Goal: Navigation & Orientation: Find specific page/section

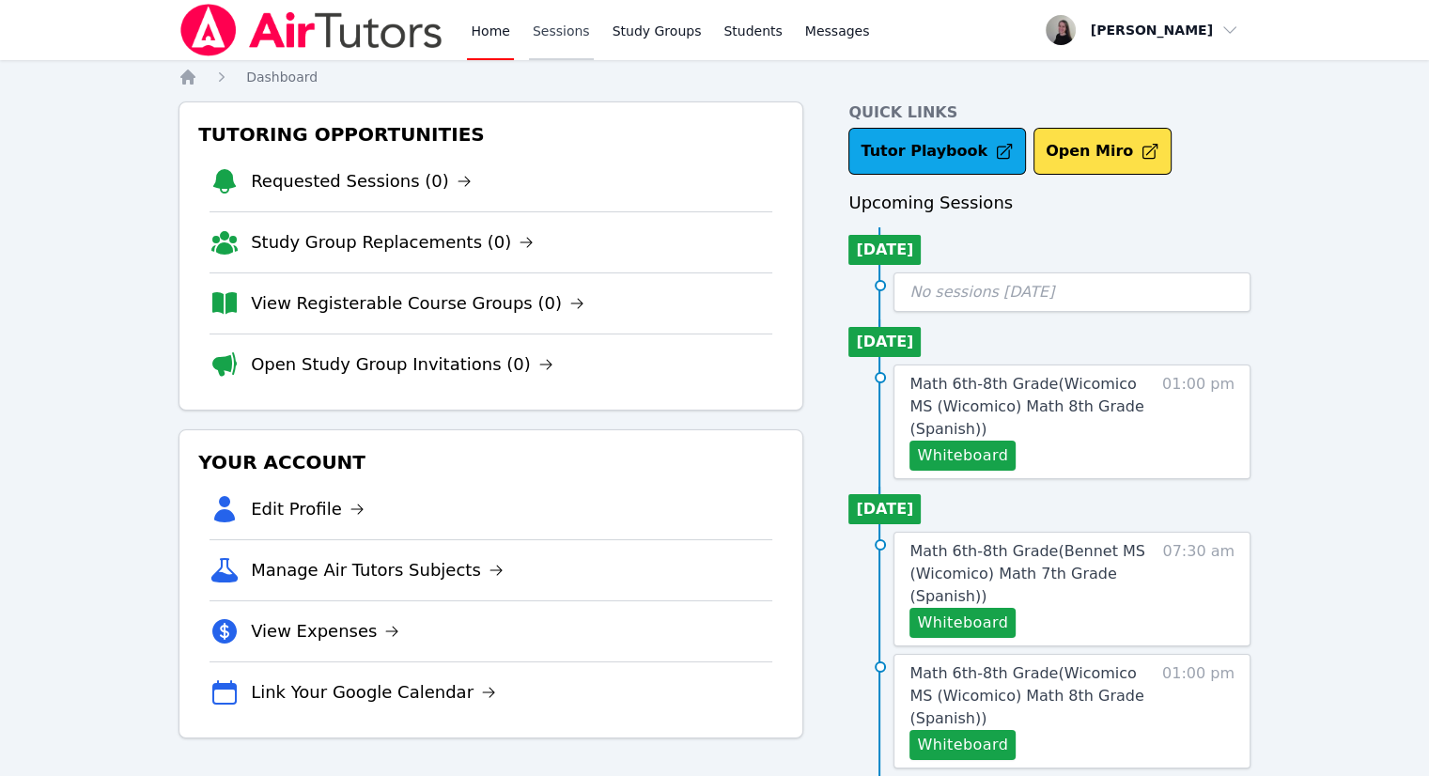
click at [549, 23] on link "Sessions" at bounding box center [561, 30] width 65 height 60
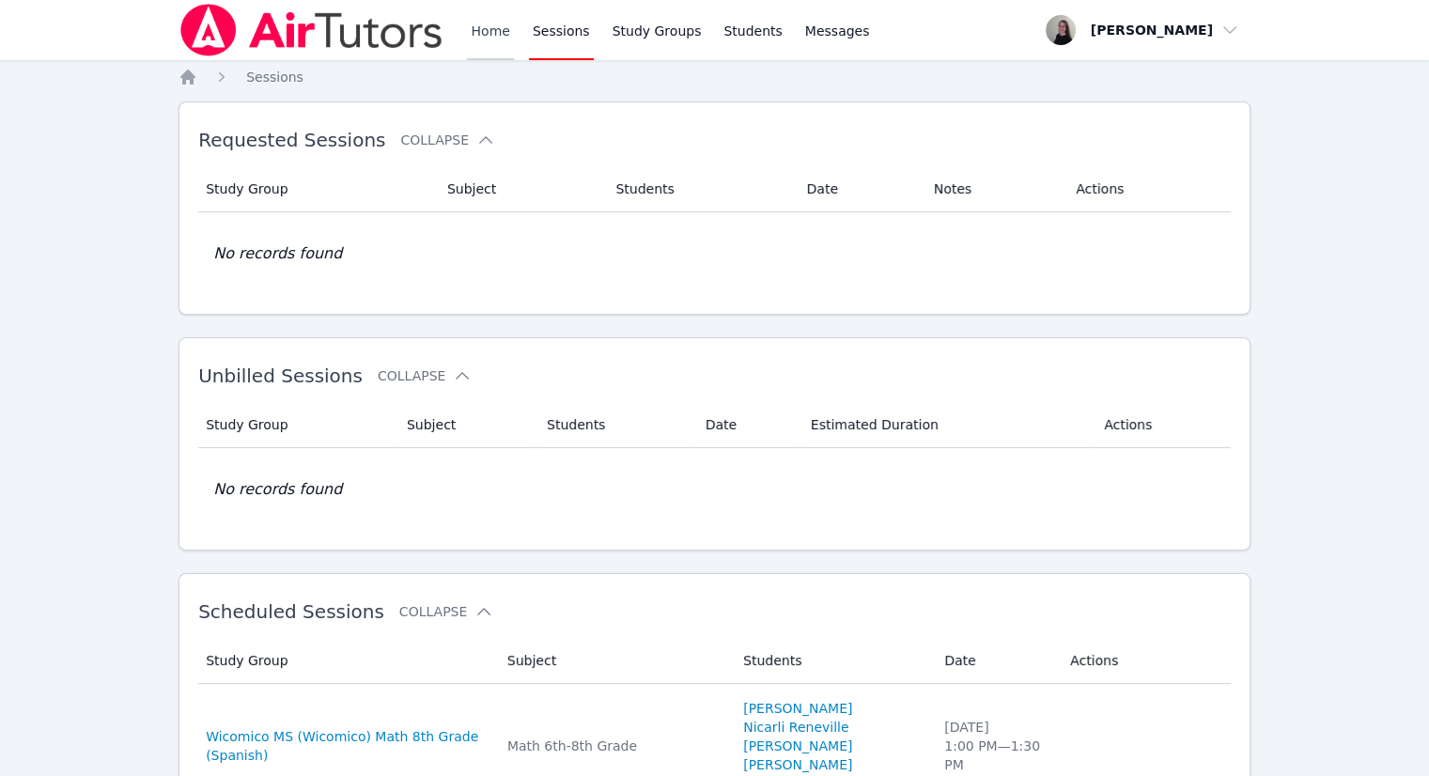
click at [490, 35] on link "Home" at bounding box center [490, 30] width 46 height 60
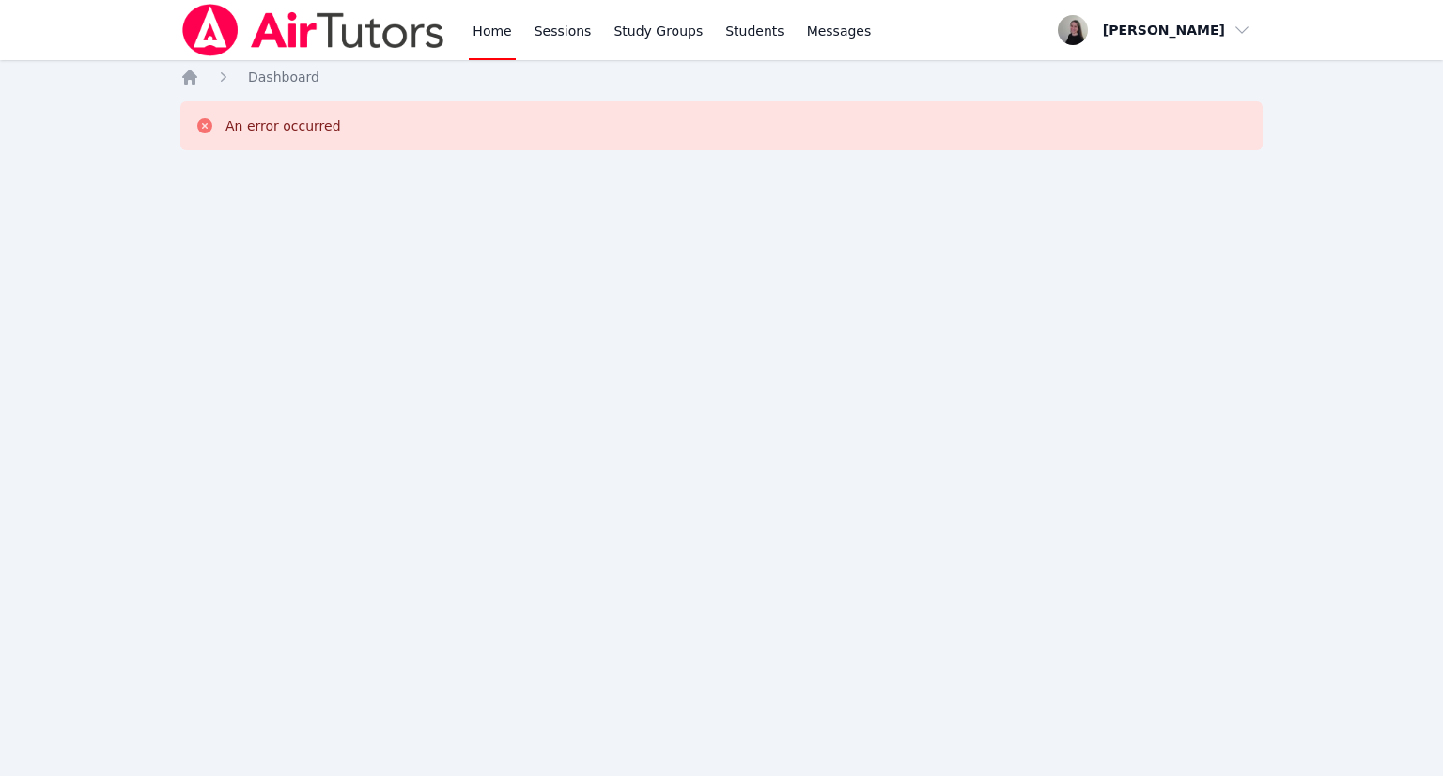
click at [490, 39] on link "Home" at bounding box center [492, 30] width 46 height 60
click at [559, 27] on link "Sessions" at bounding box center [563, 30] width 65 height 60
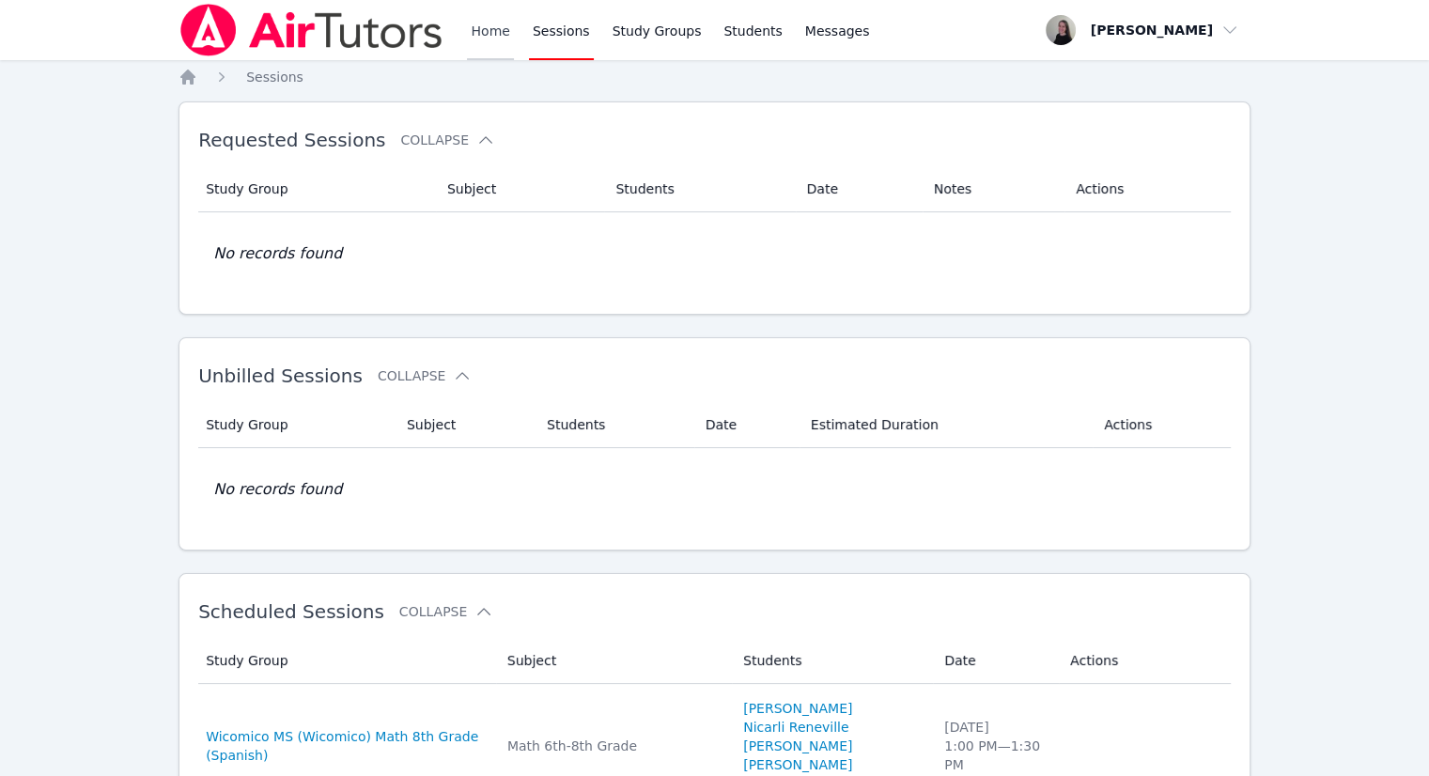
click at [497, 31] on link "Home" at bounding box center [490, 30] width 46 height 60
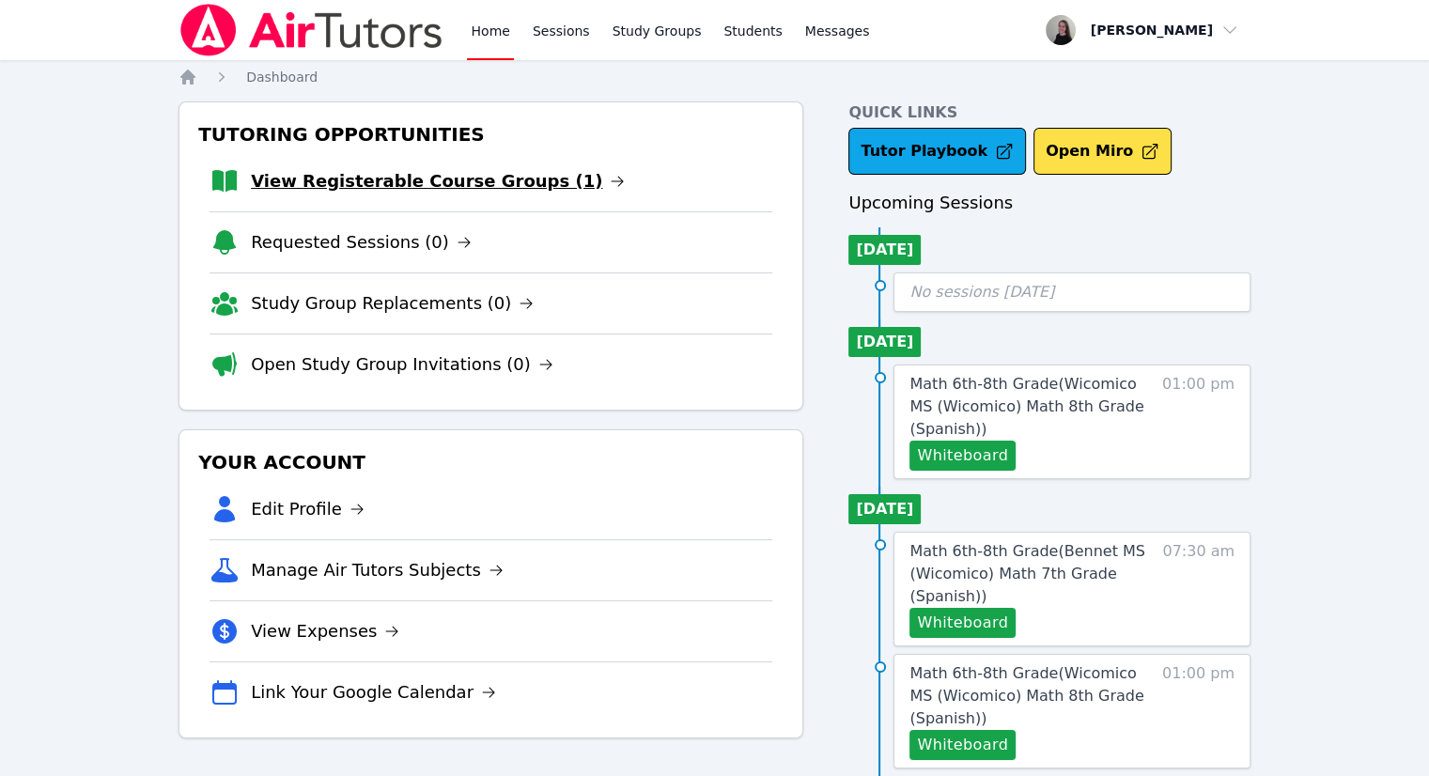
click at [453, 181] on link "View Registerable Course Groups (1)" at bounding box center [438, 181] width 374 height 26
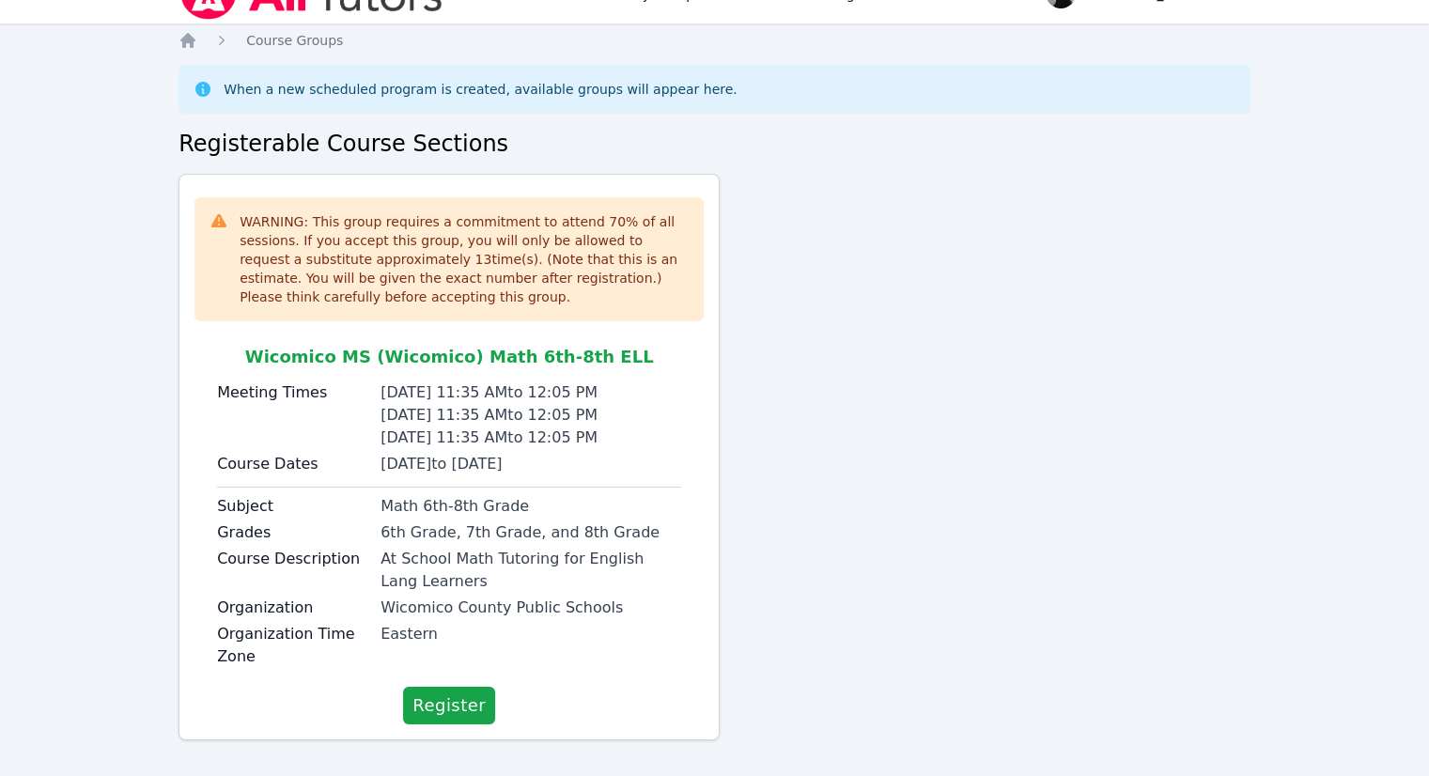
scroll to position [53, 0]
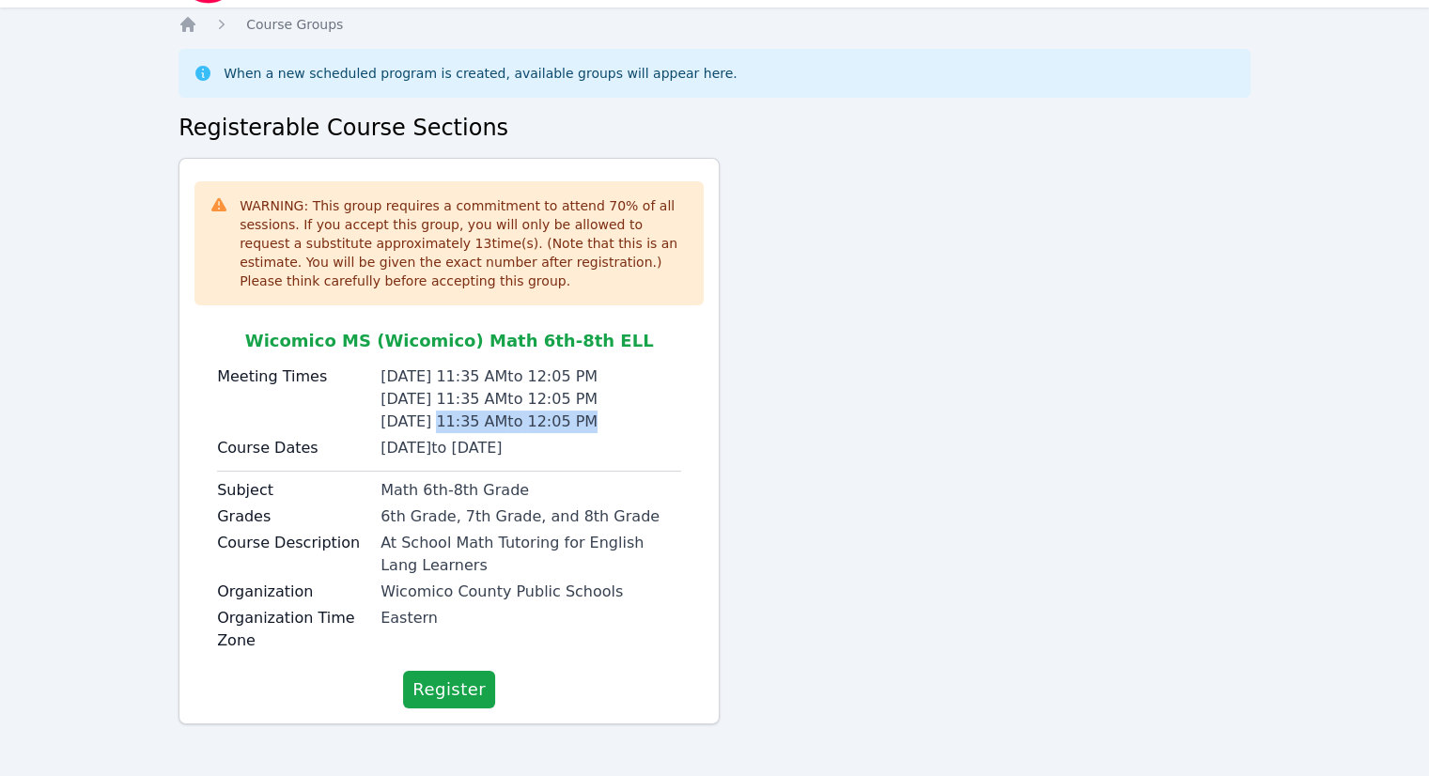
drag, startPoint x: 428, startPoint y: 419, endPoint x: 586, endPoint y: 414, distance: 157.9
click at [586, 414] on div "[DATE] 11:35 AM to 12:05 PM" at bounding box center [530, 421] width 301 height 23
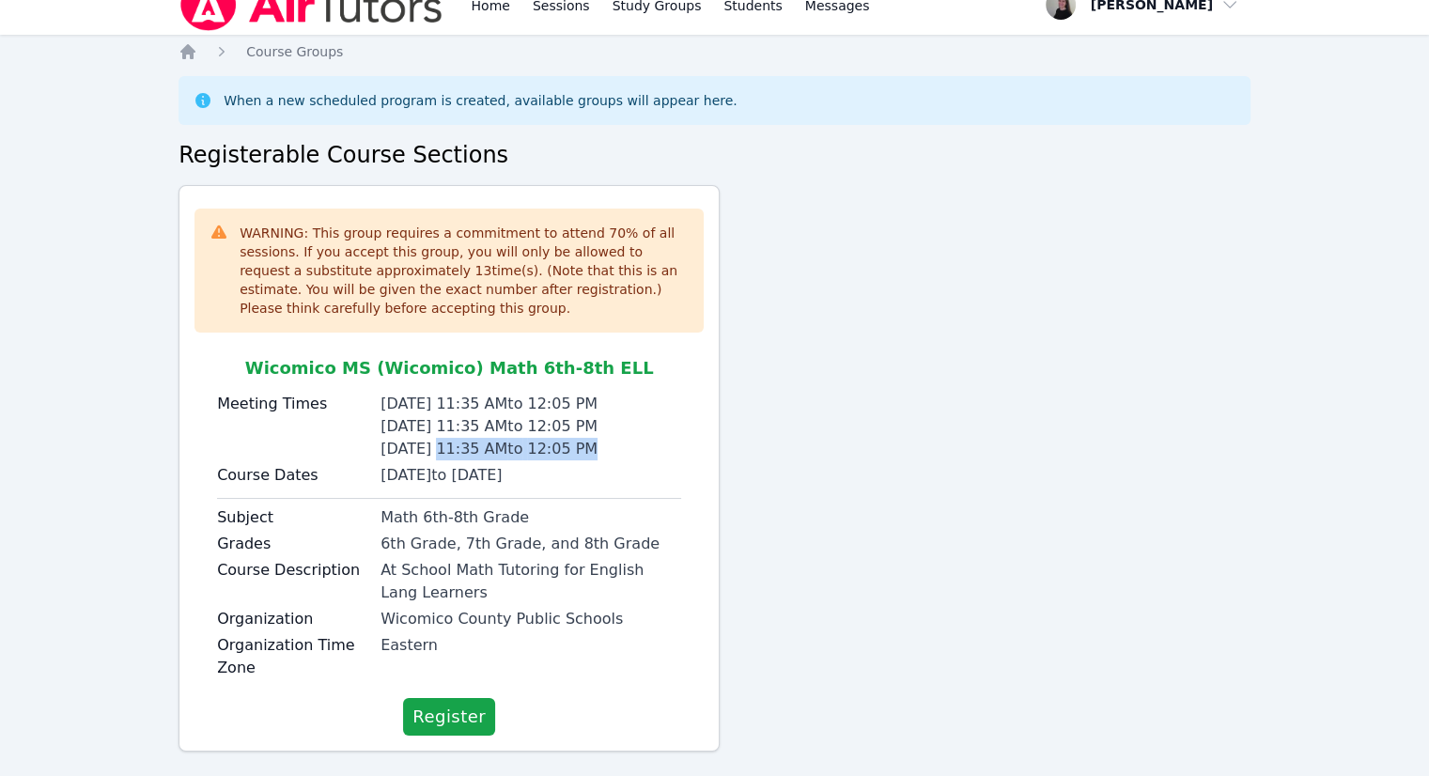
scroll to position [0, 0]
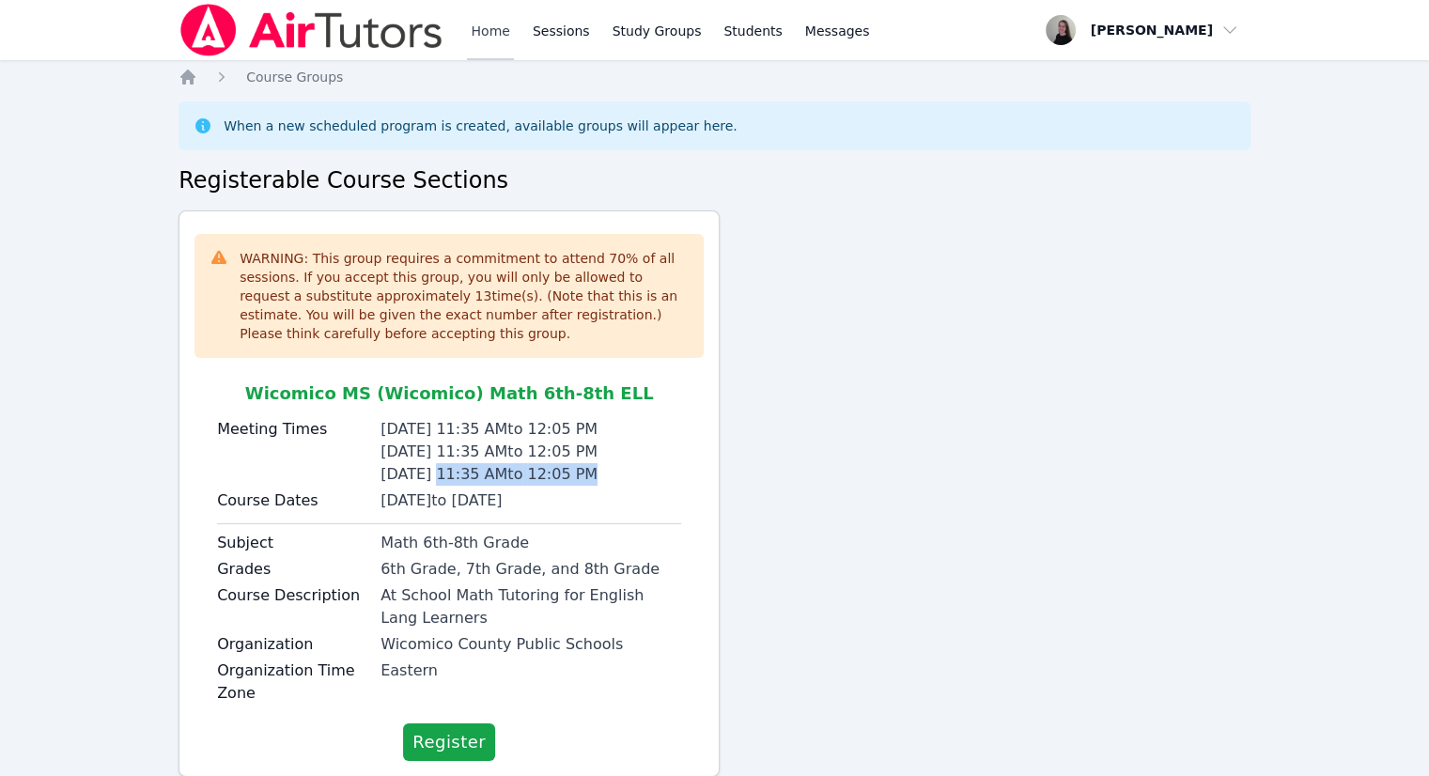
click at [475, 54] on link "Home" at bounding box center [490, 30] width 46 height 60
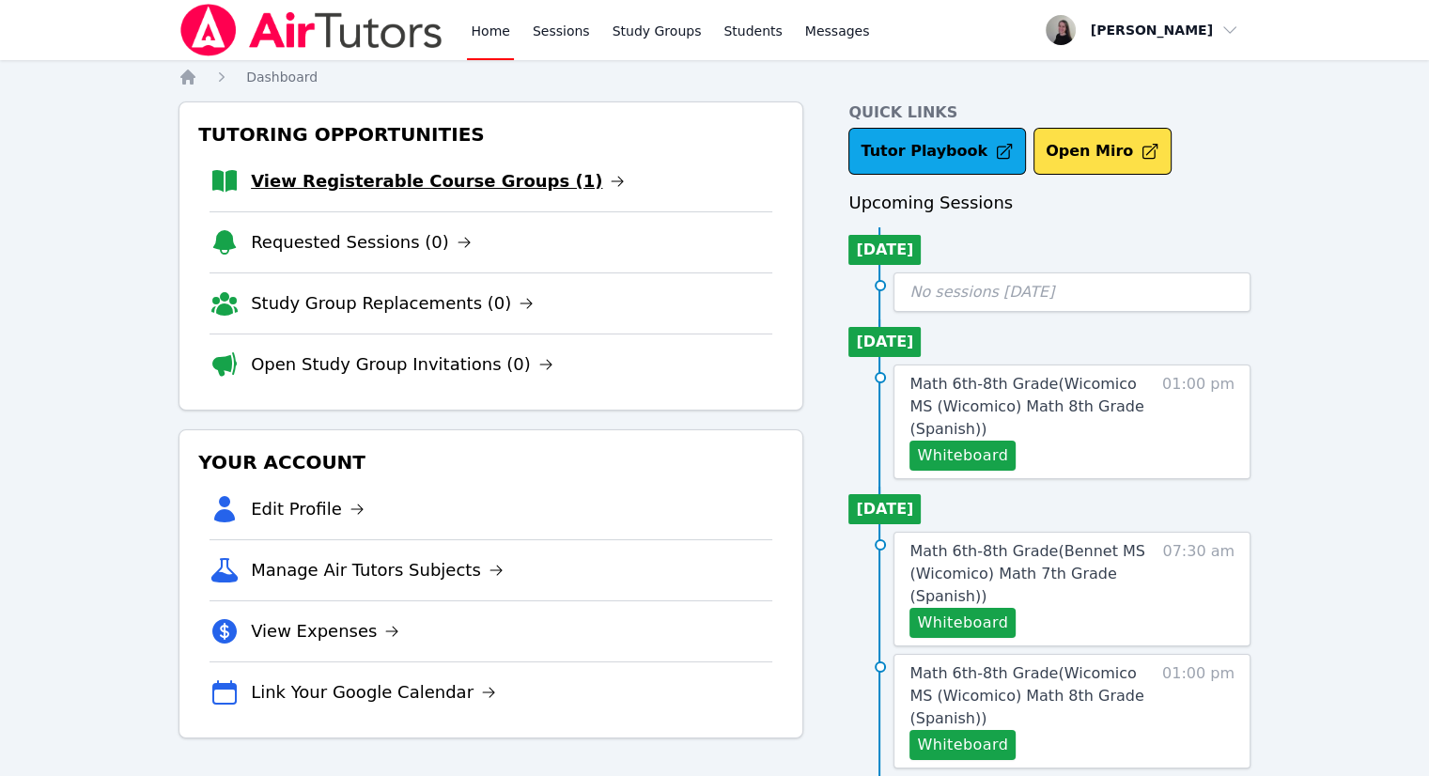
click at [387, 181] on link "View Registerable Course Groups (1)" at bounding box center [438, 181] width 374 height 26
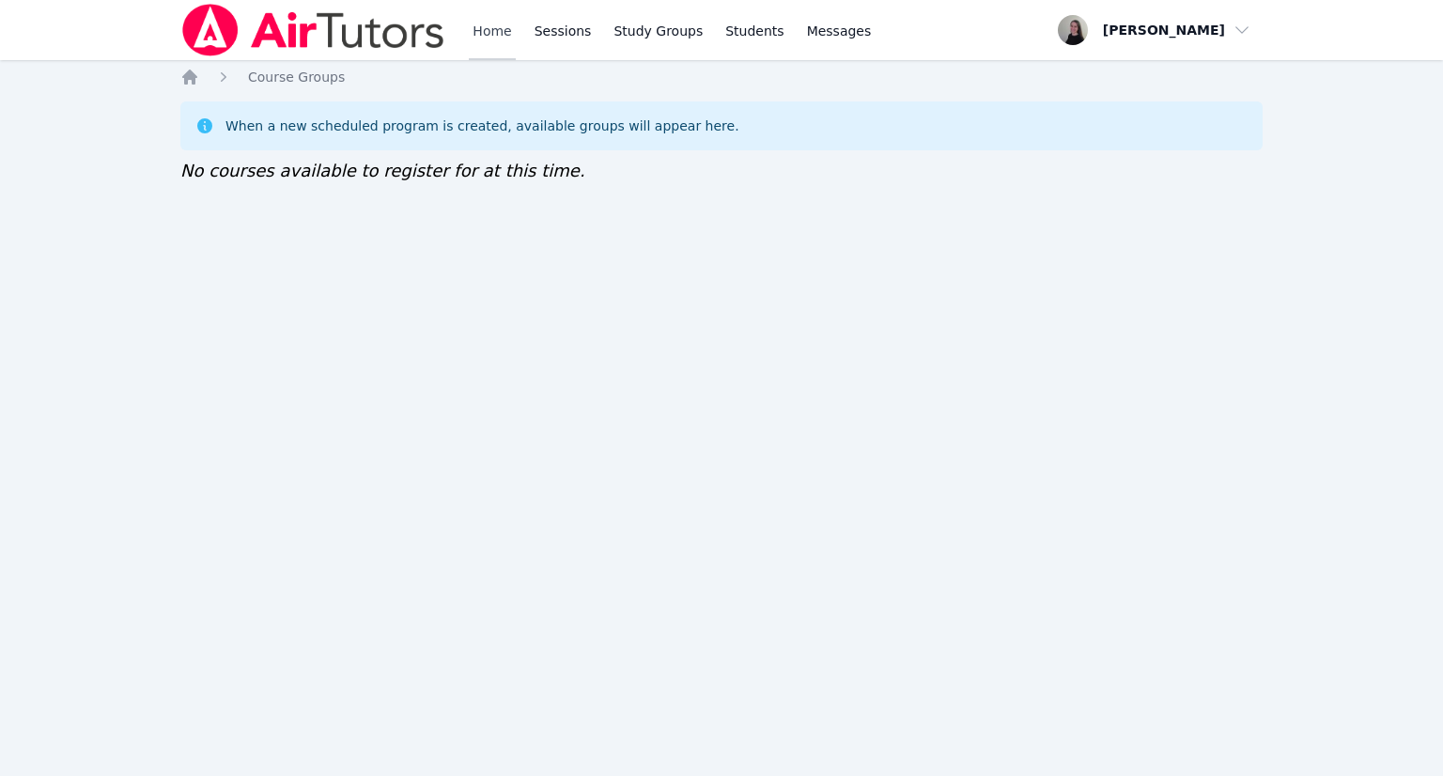
click at [502, 33] on link "Home" at bounding box center [492, 30] width 46 height 60
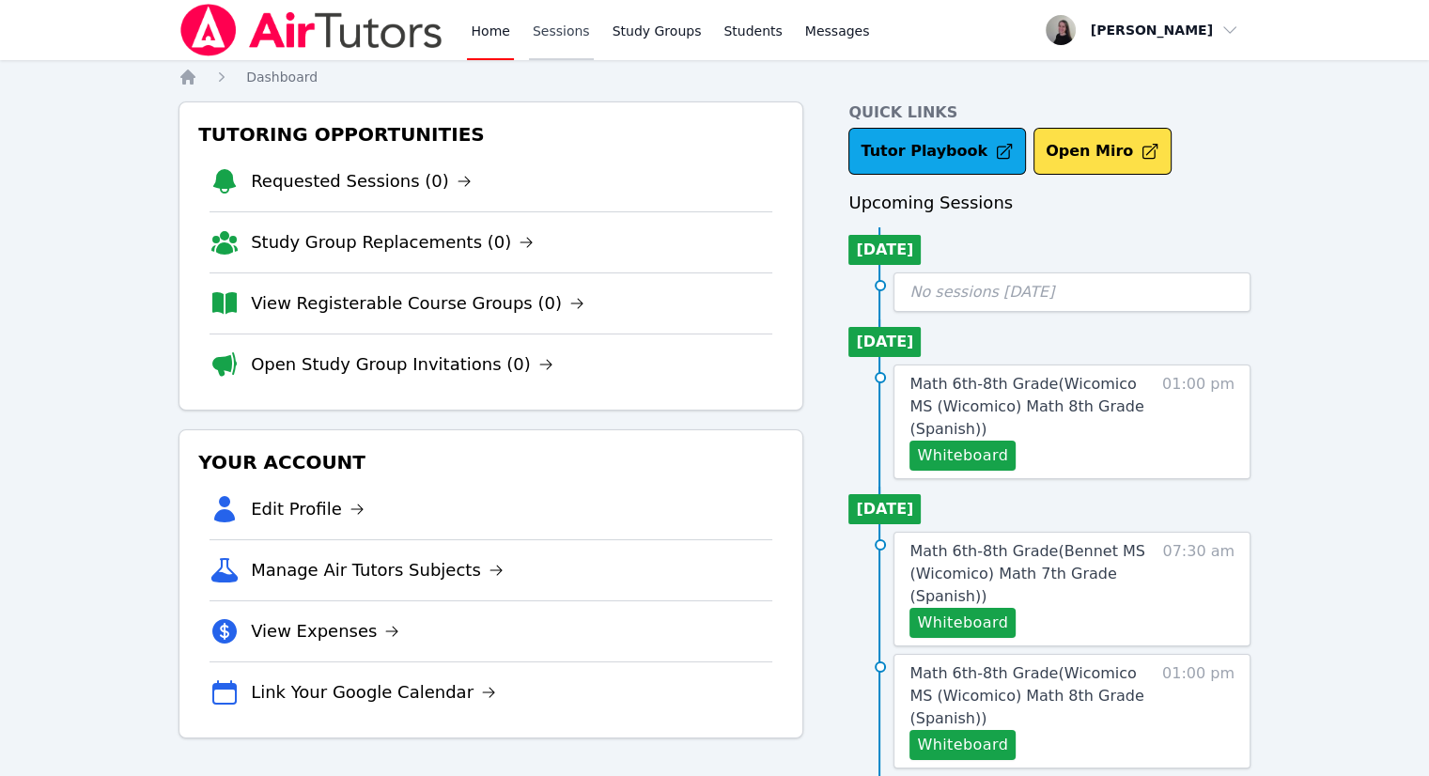
drag, startPoint x: 576, startPoint y: 39, endPoint x: 556, endPoint y: 43, distance: 20.3
click at [575, 39] on link "Sessions" at bounding box center [561, 30] width 65 height 60
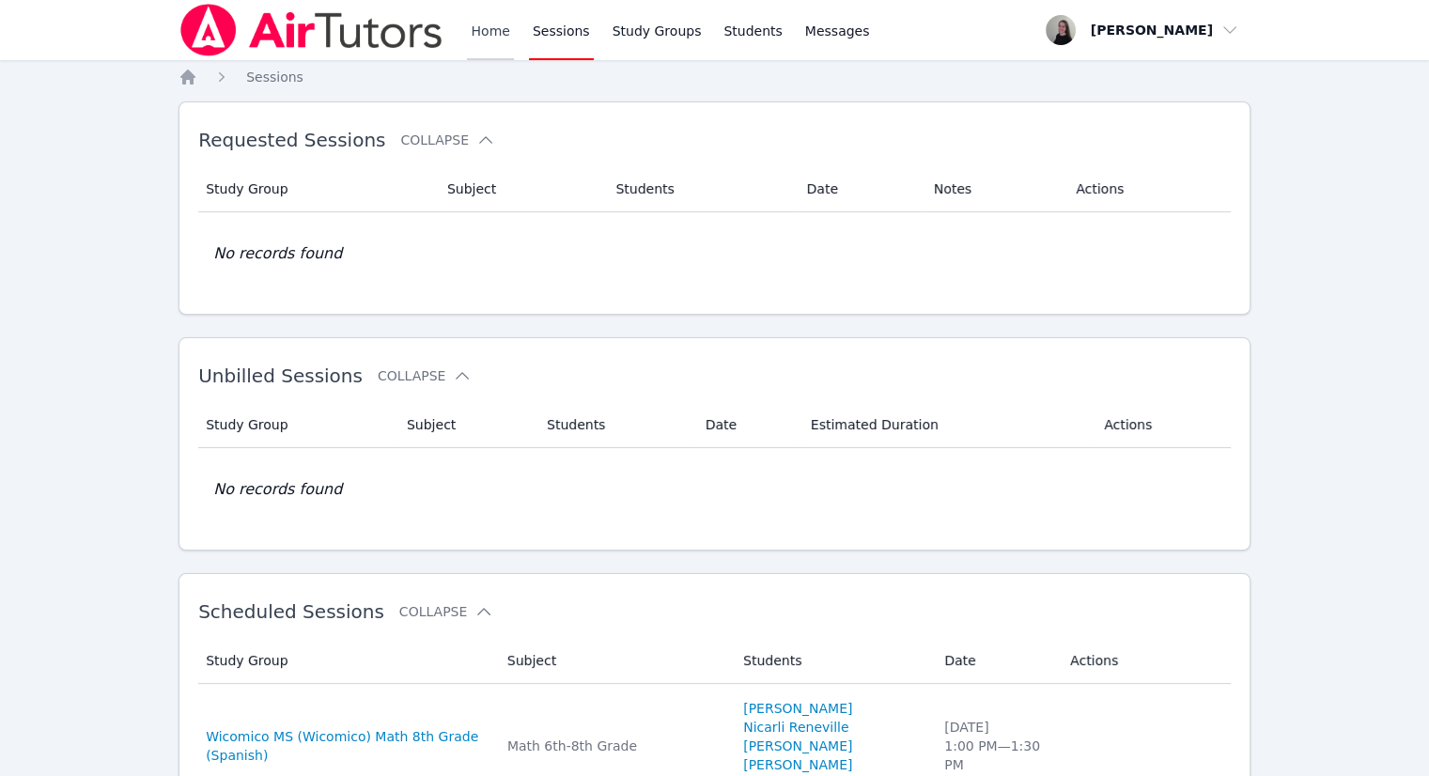
click at [476, 41] on link "Home" at bounding box center [490, 30] width 46 height 60
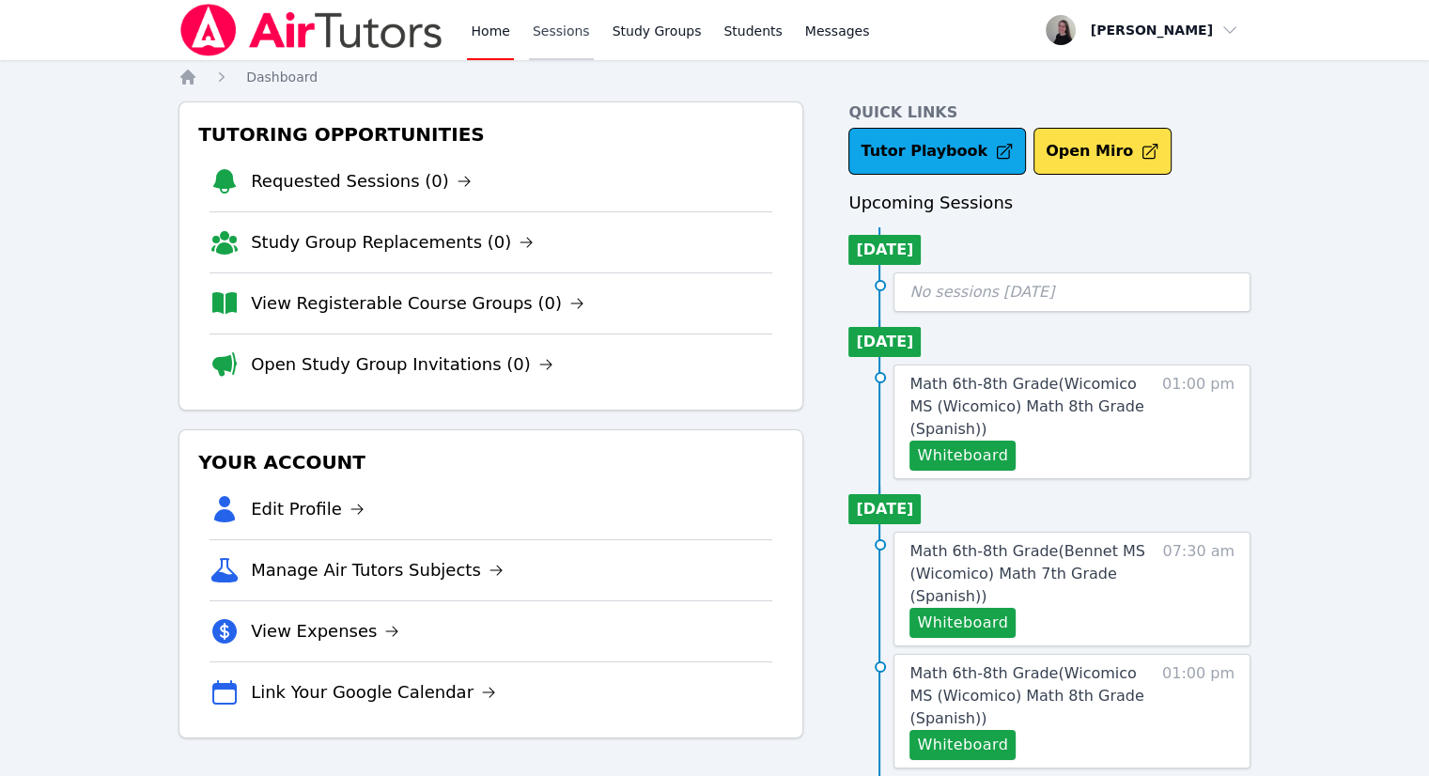
click at [551, 35] on link "Sessions" at bounding box center [561, 30] width 65 height 60
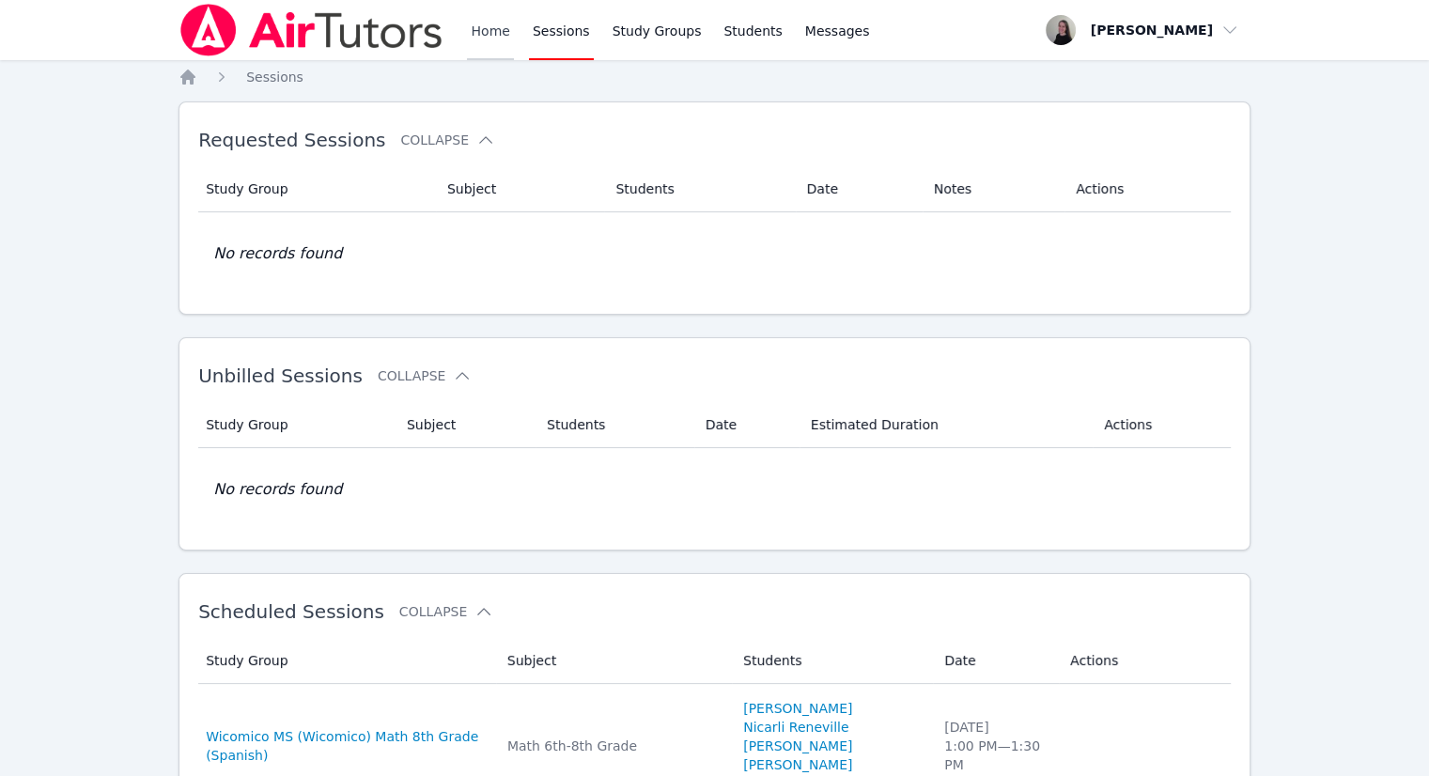
click at [487, 30] on link "Home" at bounding box center [490, 30] width 46 height 60
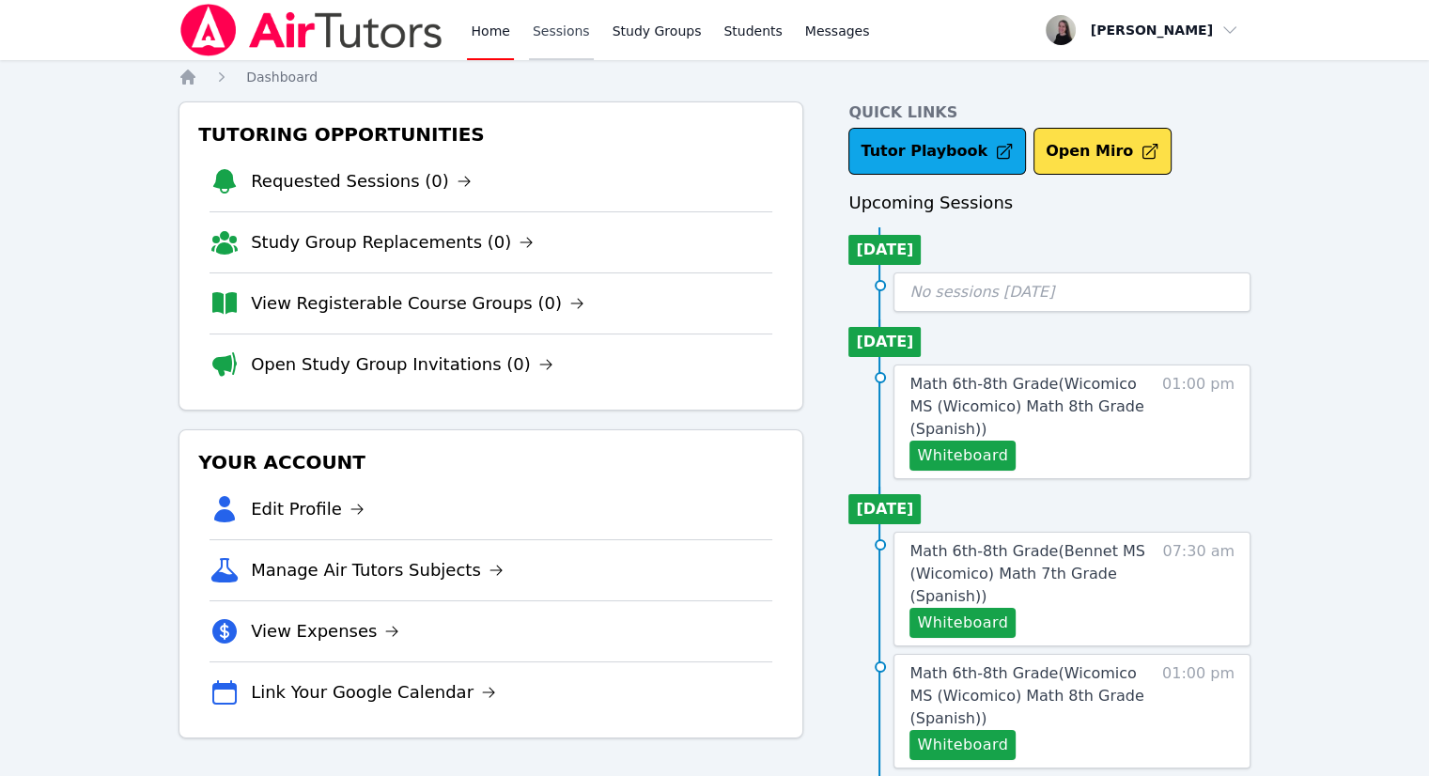
click at [549, 42] on link "Sessions" at bounding box center [561, 30] width 65 height 60
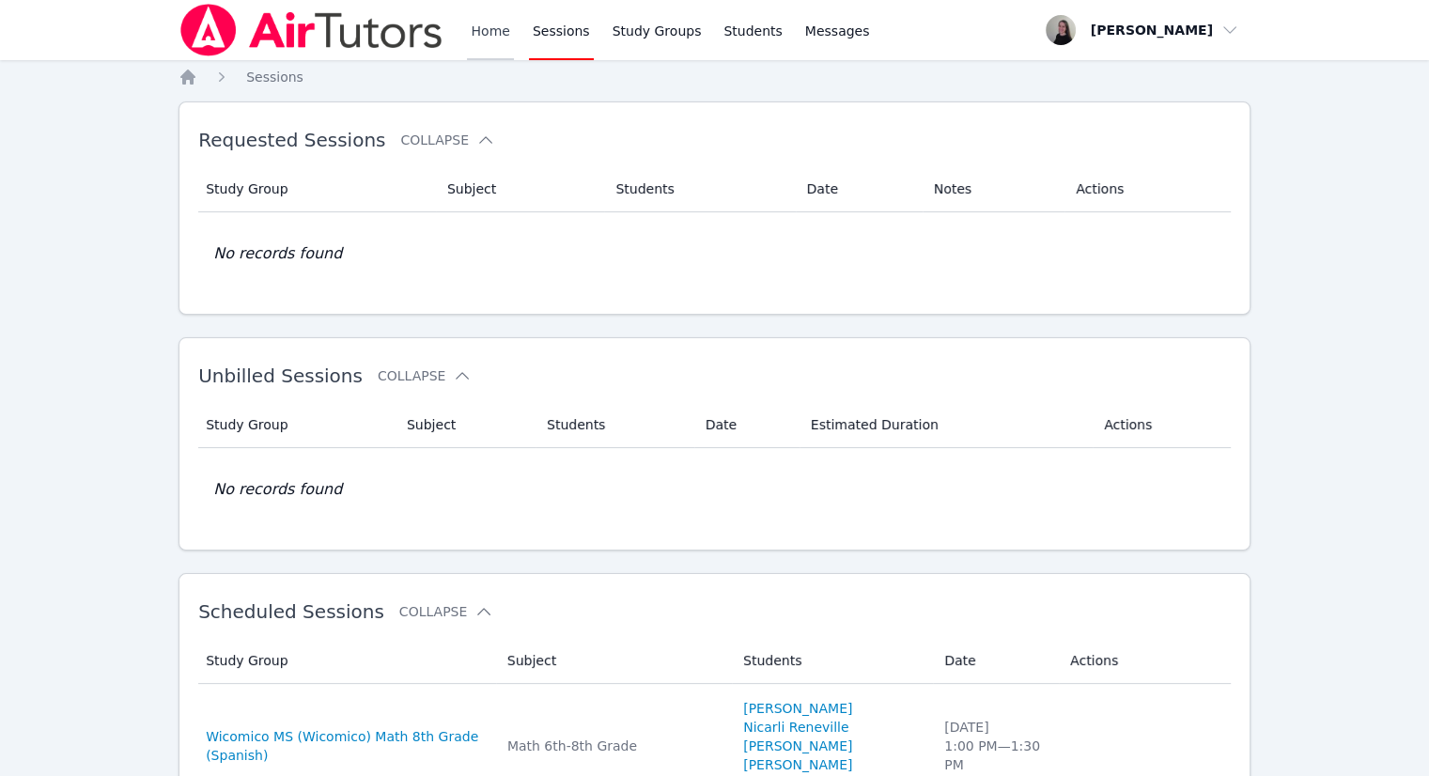
click at [488, 39] on link "Home" at bounding box center [490, 30] width 46 height 60
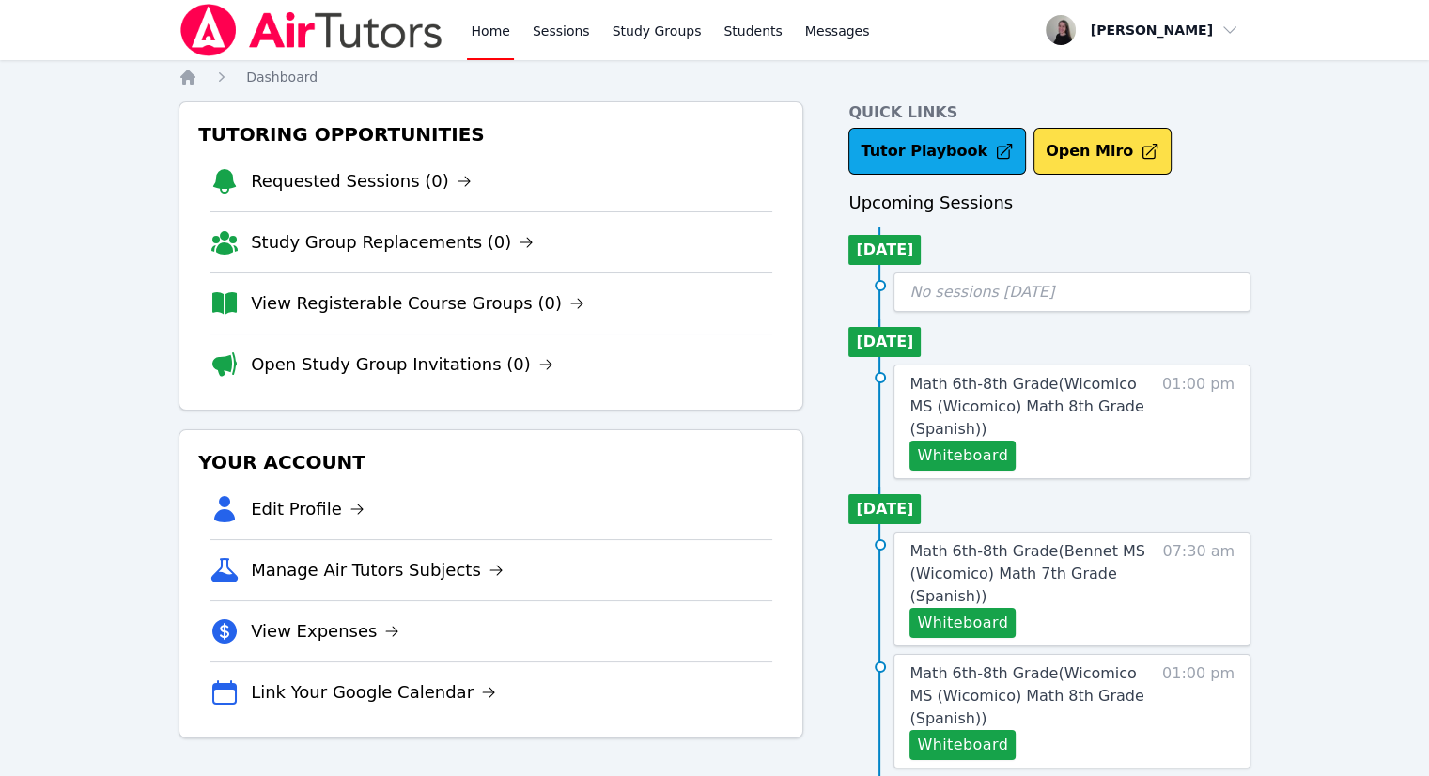
click at [593, 30] on div "Home Sessions Study Groups Students Messages" at bounding box center [670, 30] width 406 height 60
click at [571, 28] on link "Sessions" at bounding box center [561, 30] width 65 height 60
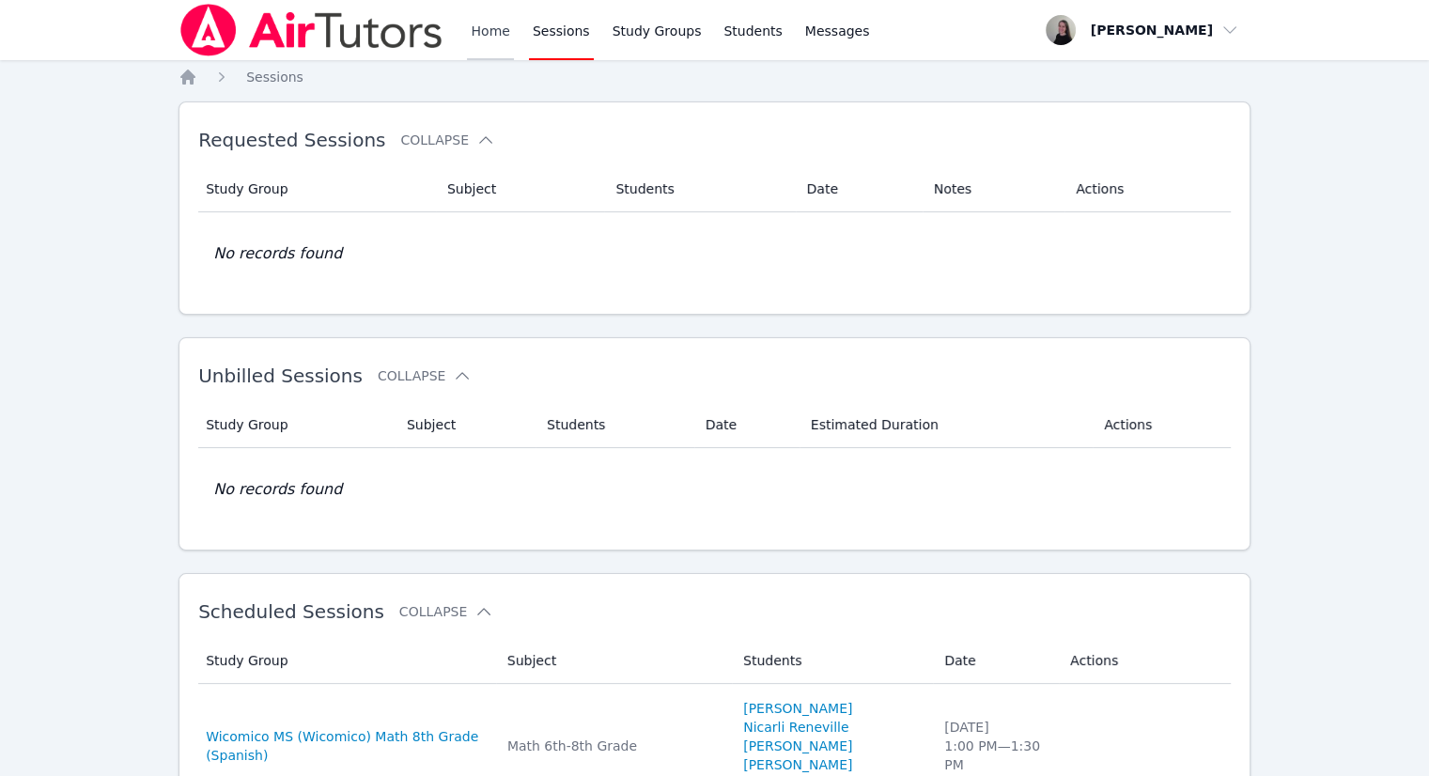
click at [487, 32] on link "Home" at bounding box center [490, 30] width 46 height 60
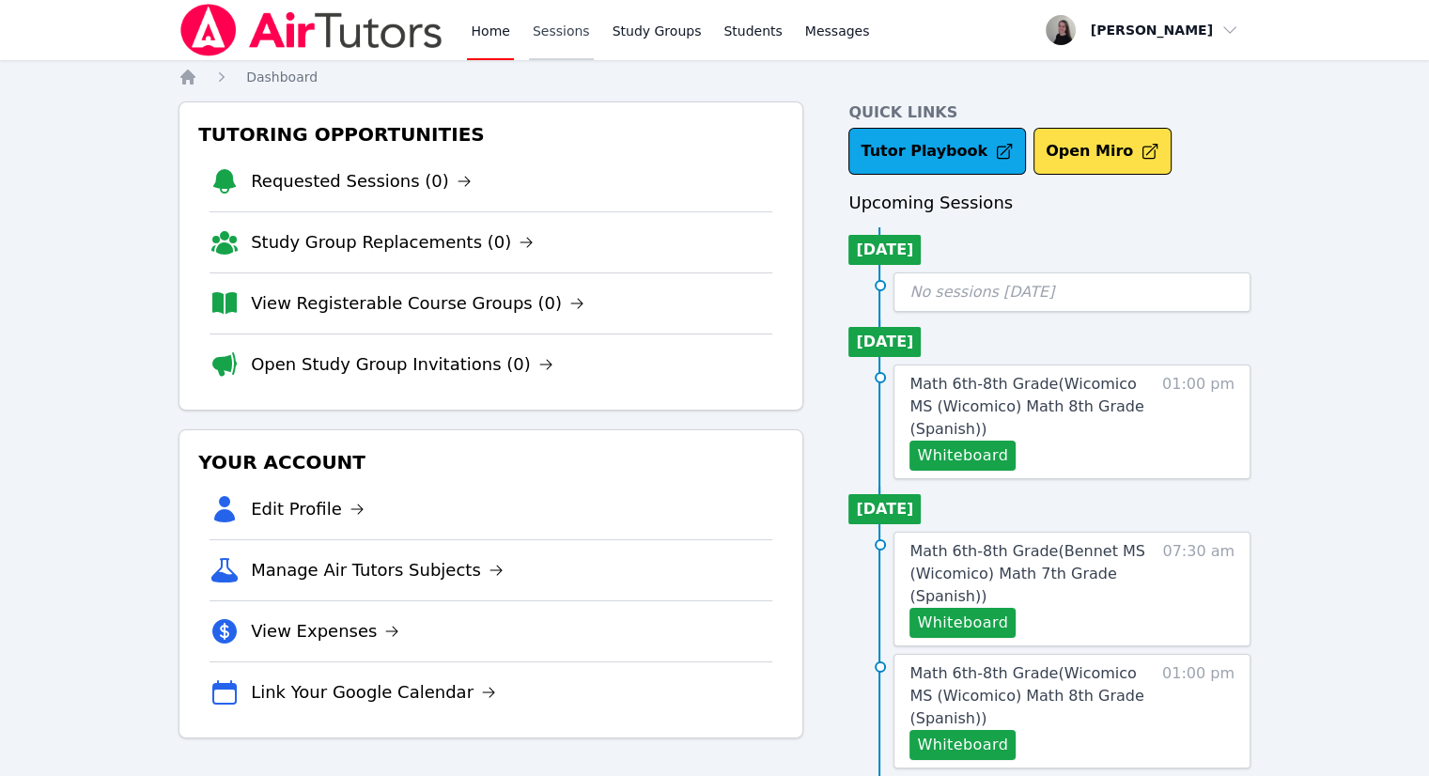
click at [555, 39] on link "Sessions" at bounding box center [561, 30] width 65 height 60
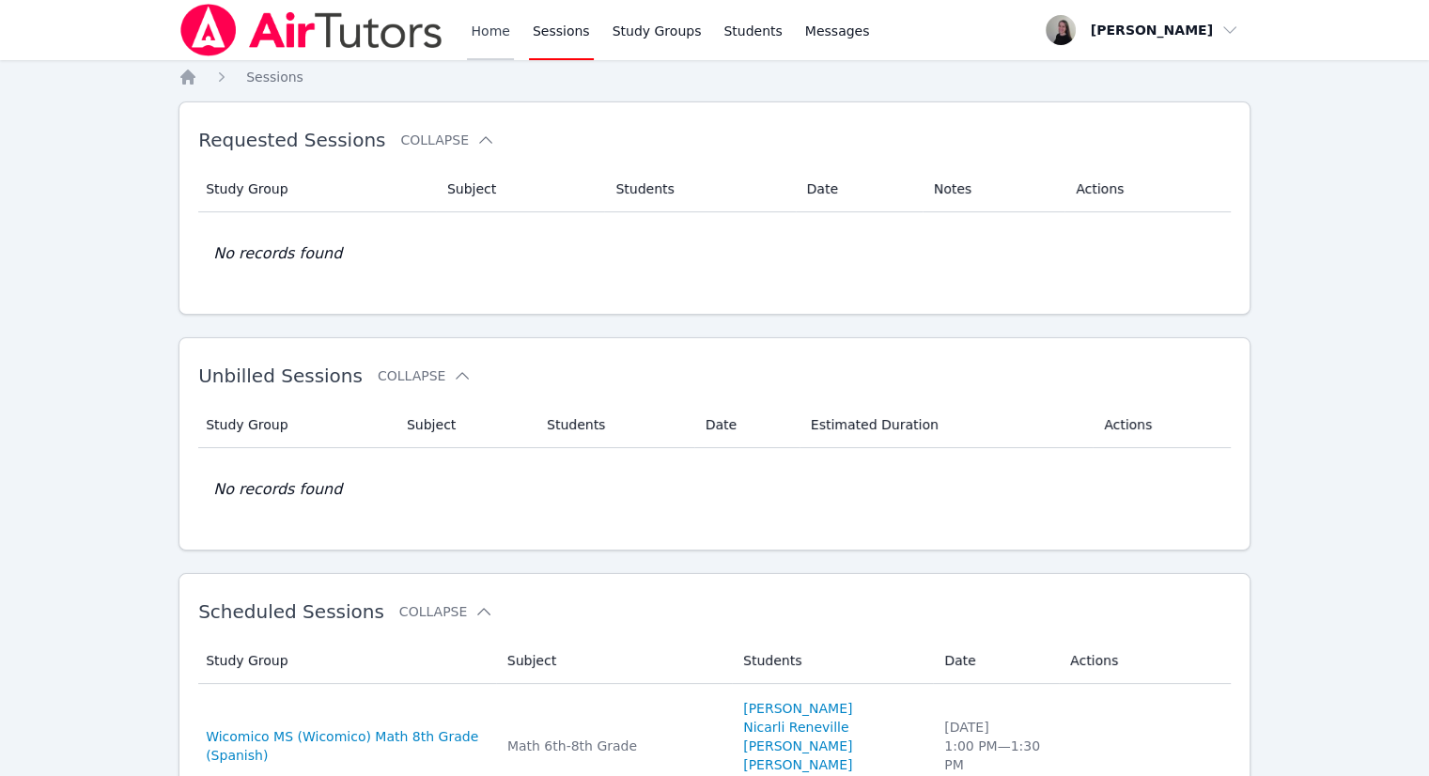
click at [488, 45] on link "Home" at bounding box center [490, 30] width 46 height 60
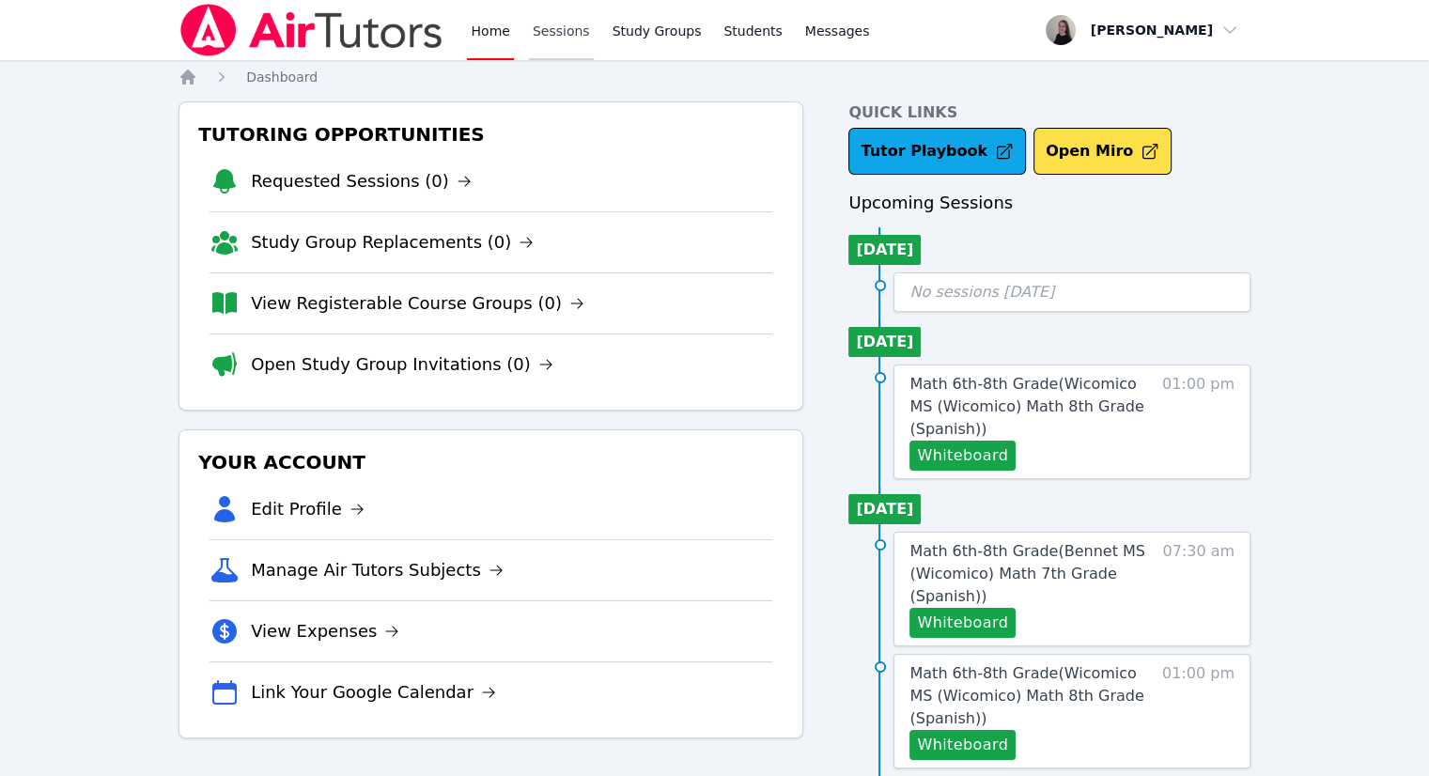
drag, startPoint x: 564, startPoint y: 22, endPoint x: 527, endPoint y: 30, distance: 37.6
click at [563, 22] on link "Sessions" at bounding box center [561, 30] width 65 height 60
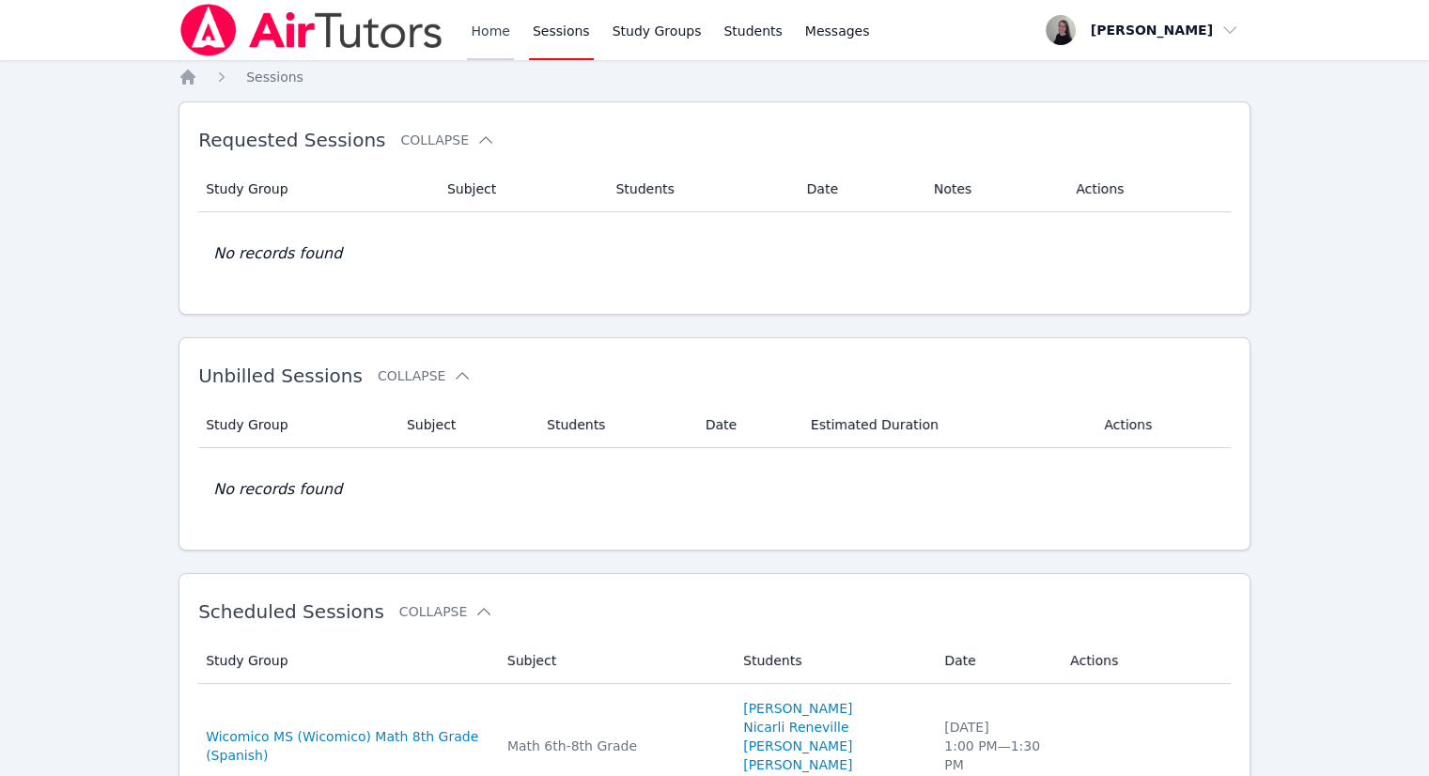
click at [506, 35] on link "Home" at bounding box center [490, 30] width 46 height 60
